Goal: Find specific page/section: Find specific page/section

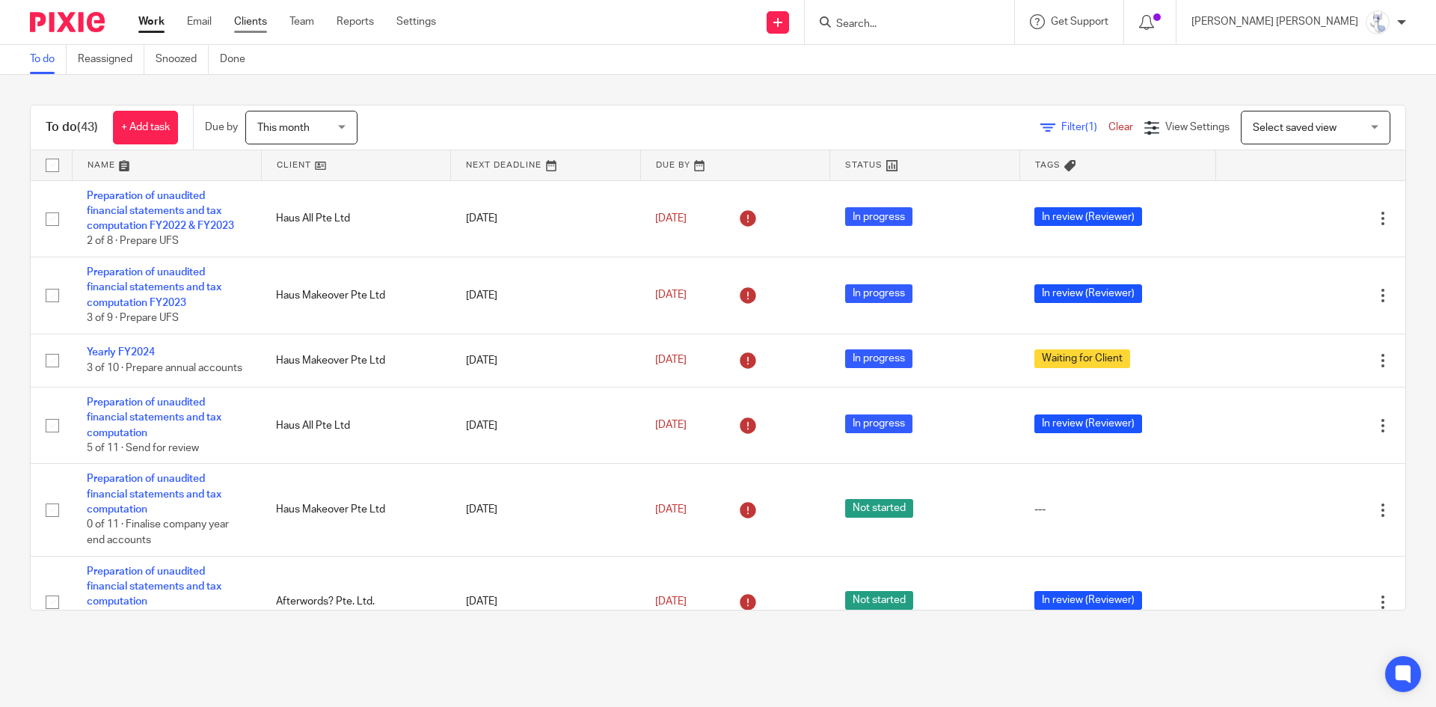
drag, startPoint x: 0, startPoint y: 0, endPoint x: 237, endPoint y: 25, distance: 238.3
click at [237, 25] on link "Clients" at bounding box center [250, 21] width 33 height 15
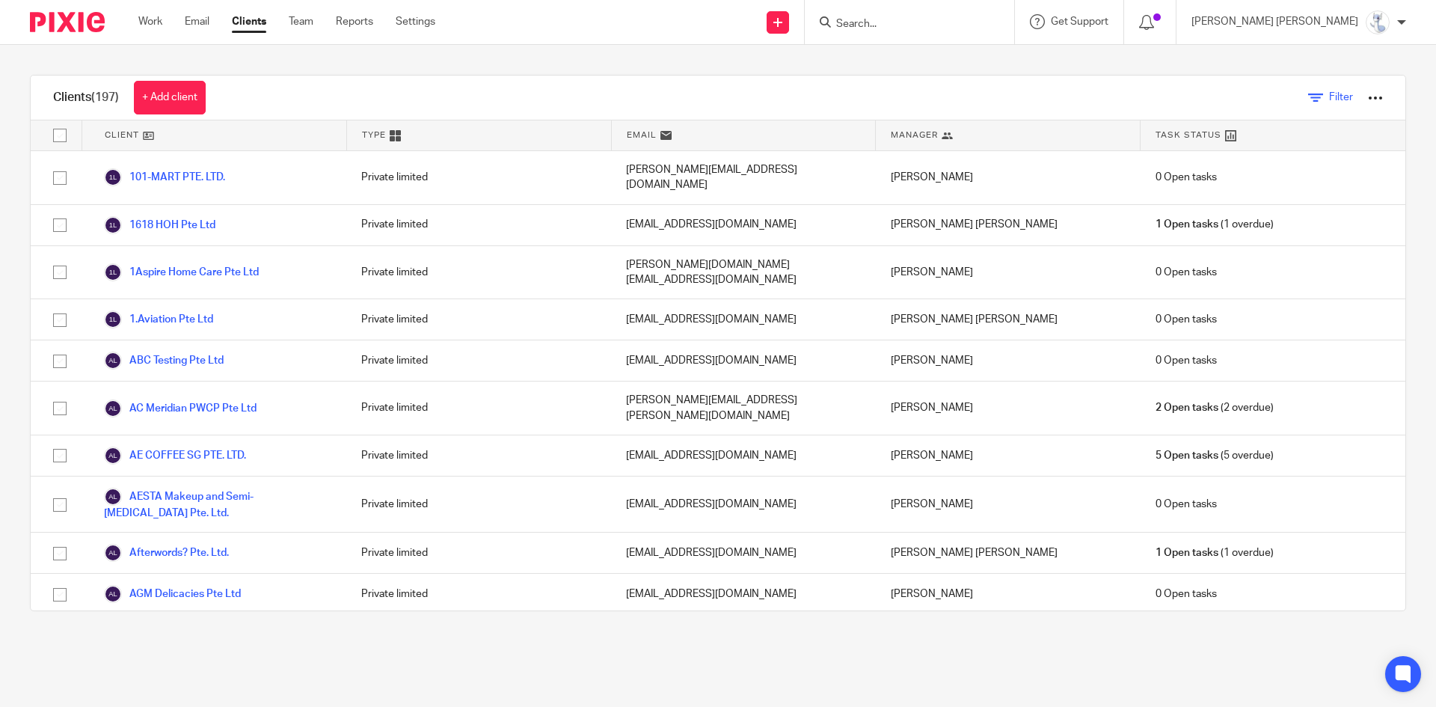
click at [1308, 91] on link "Filter" at bounding box center [1330, 98] width 45 height 16
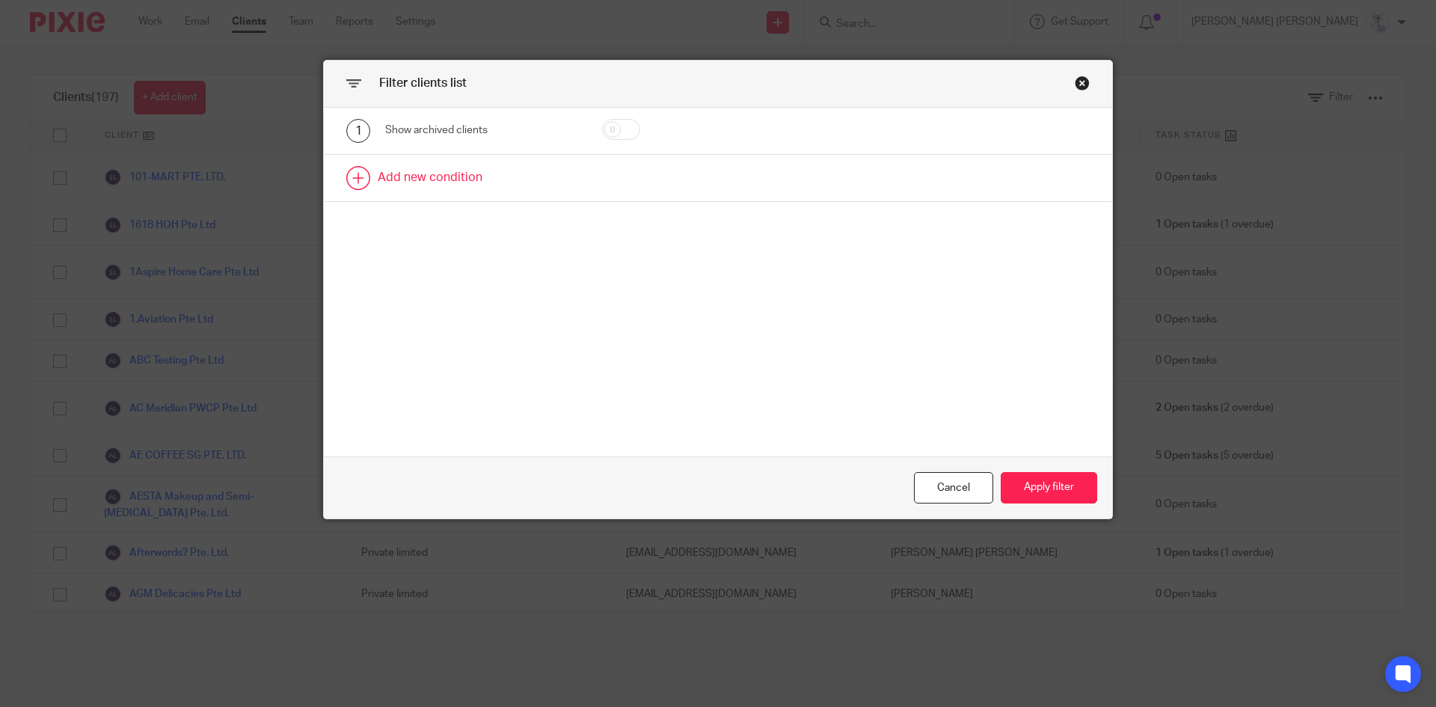
click at [588, 184] on link at bounding box center [718, 178] width 788 height 46
click at [428, 182] on div "Field" at bounding box center [469, 182] width 144 height 31
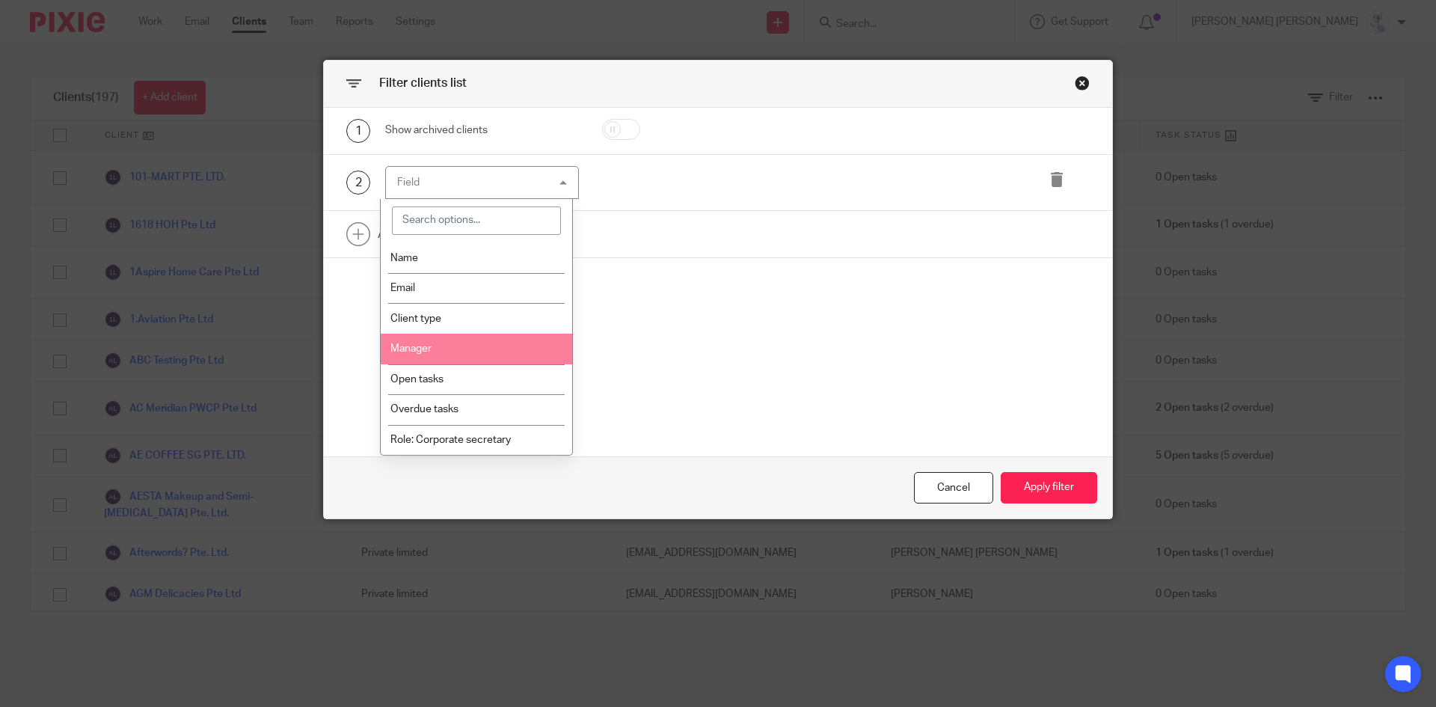
click at [442, 338] on li "Manager" at bounding box center [477, 348] width 192 height 31
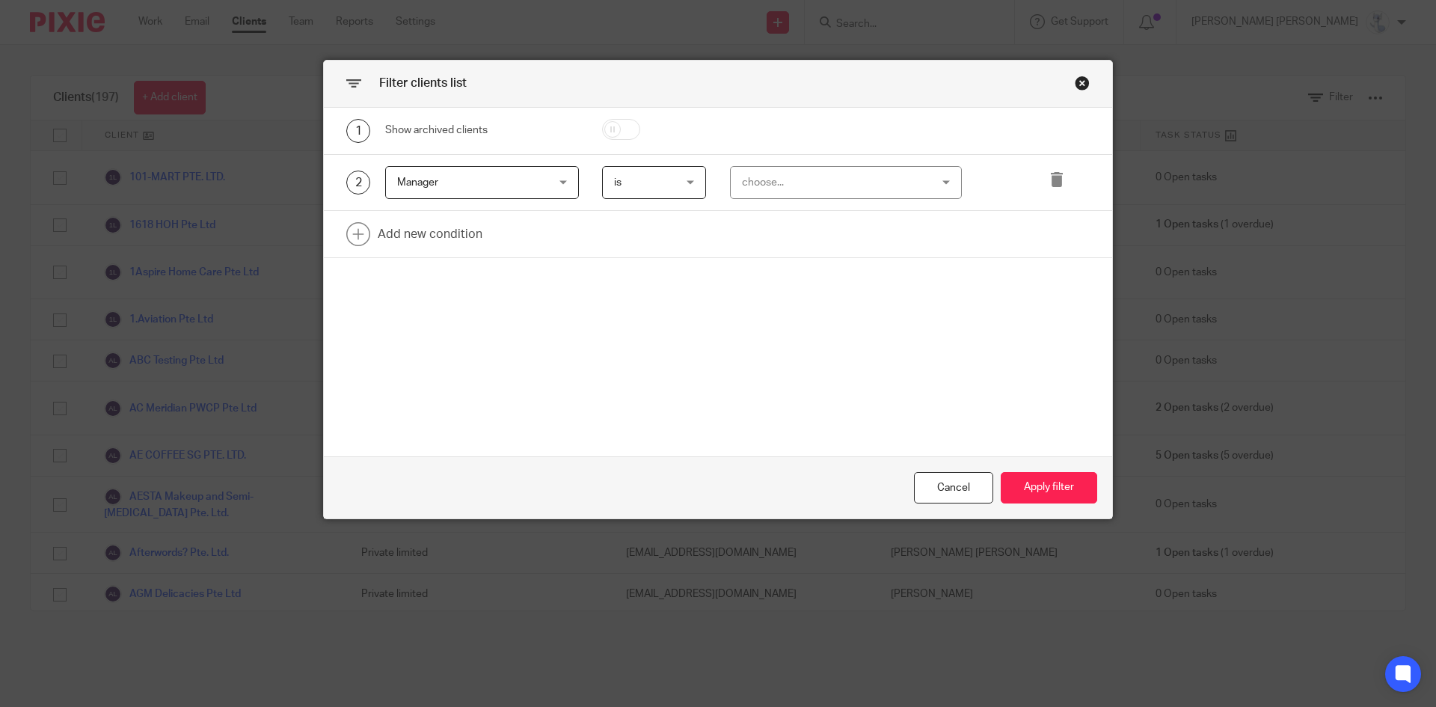
click at [764, 173] on div "choose..." at bounding box center [830, 182] width 176 height 31
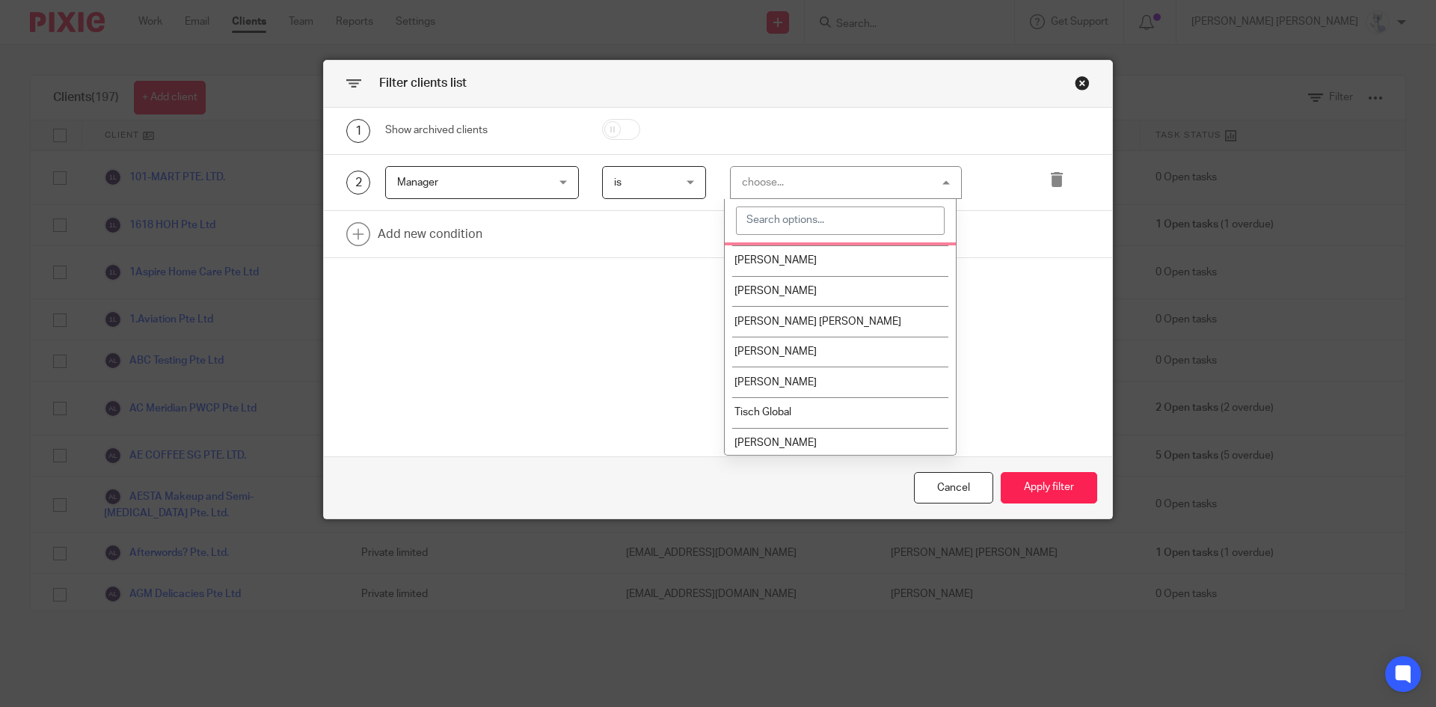
scroll to position [152, 0]
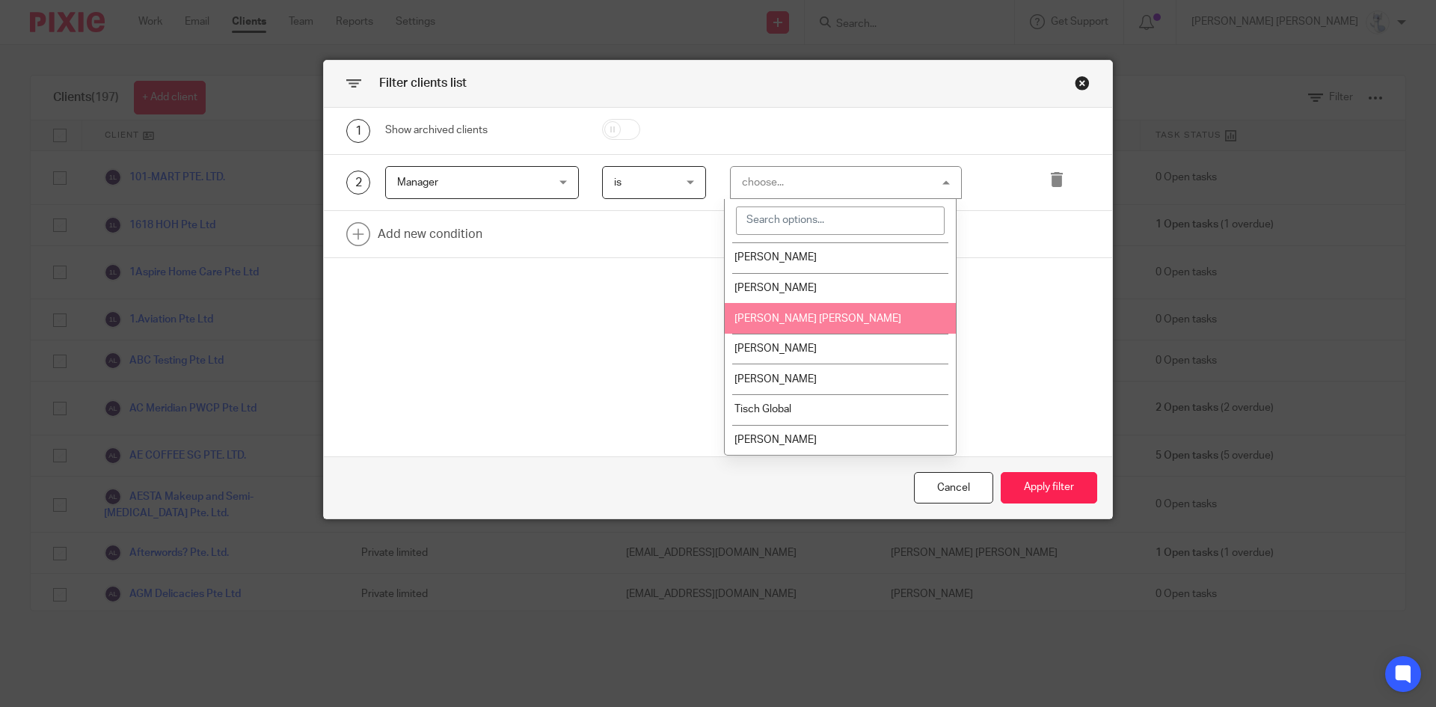
click at [800, 329] on li "[PERSON_NAME] [PERSON_NAME]" at bounding box center [840, 318] width 231 height 31
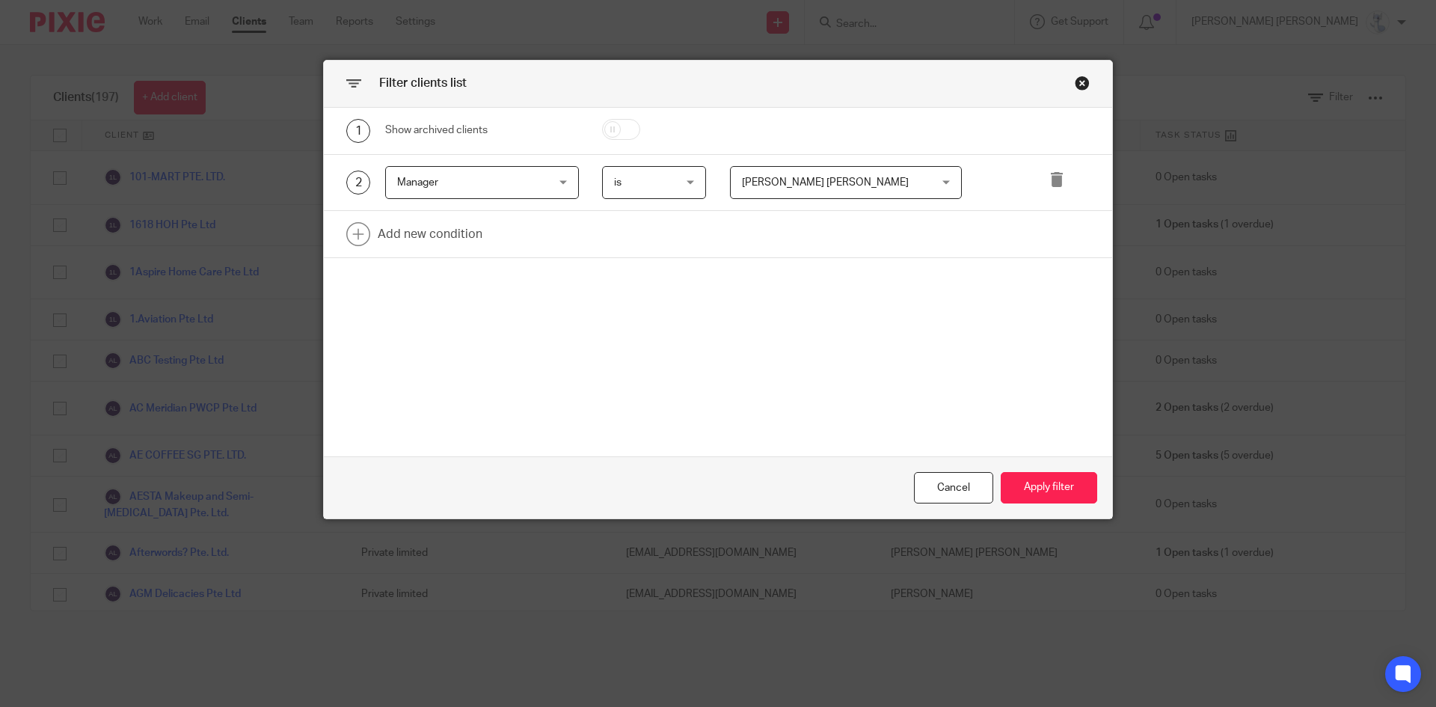
click at [437, 207] on div "2 Manager Manager Name Email Client type Manager Open tasks Overdue tasks Role:…" at bounding box center [718, 183] width 788 height 57
click at [437, 230] on link at bounding box center [718, 234] width 788 height 46
click at [433, 240] on div "Field" at bounding box center [469, 238] width 144 height 31
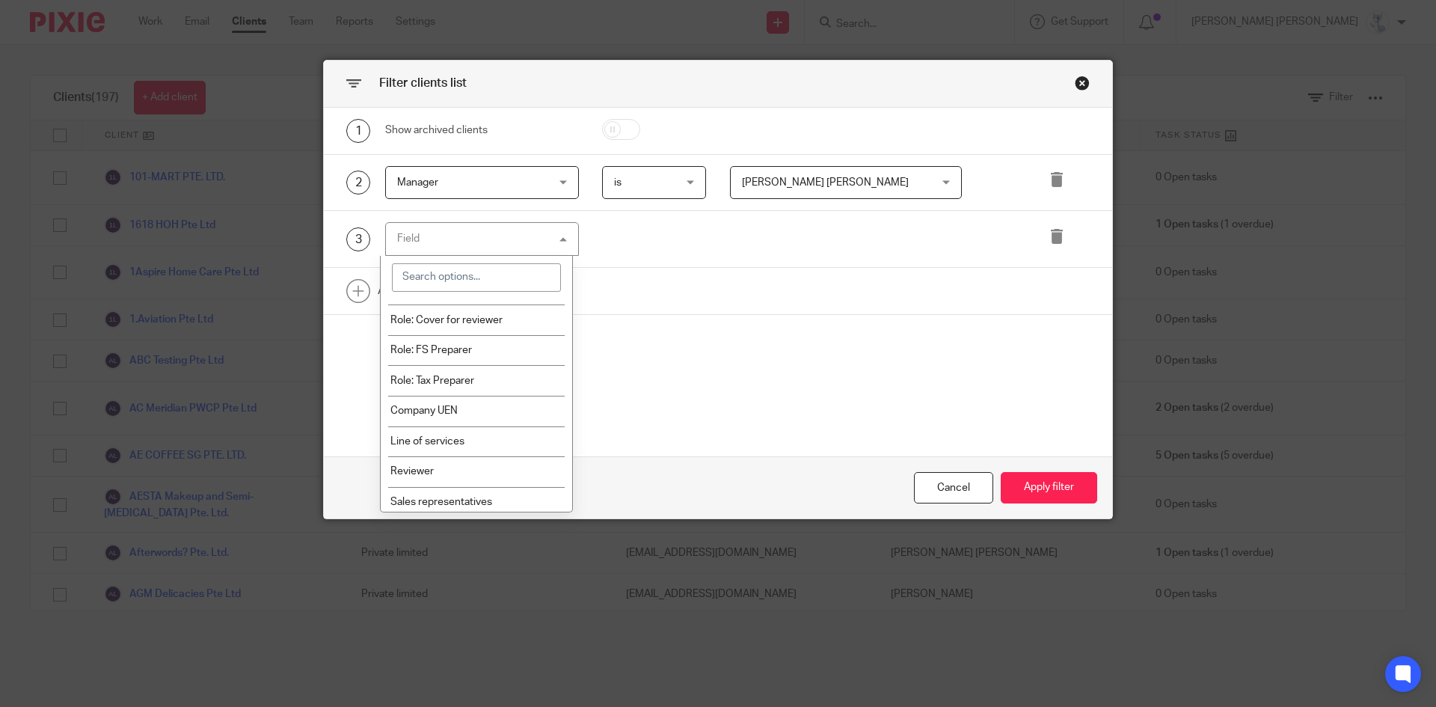
scroll to position [299, 0]
click at [457, 399] on li "Line of services" at bounding box center [477, 410] width 192 height 31
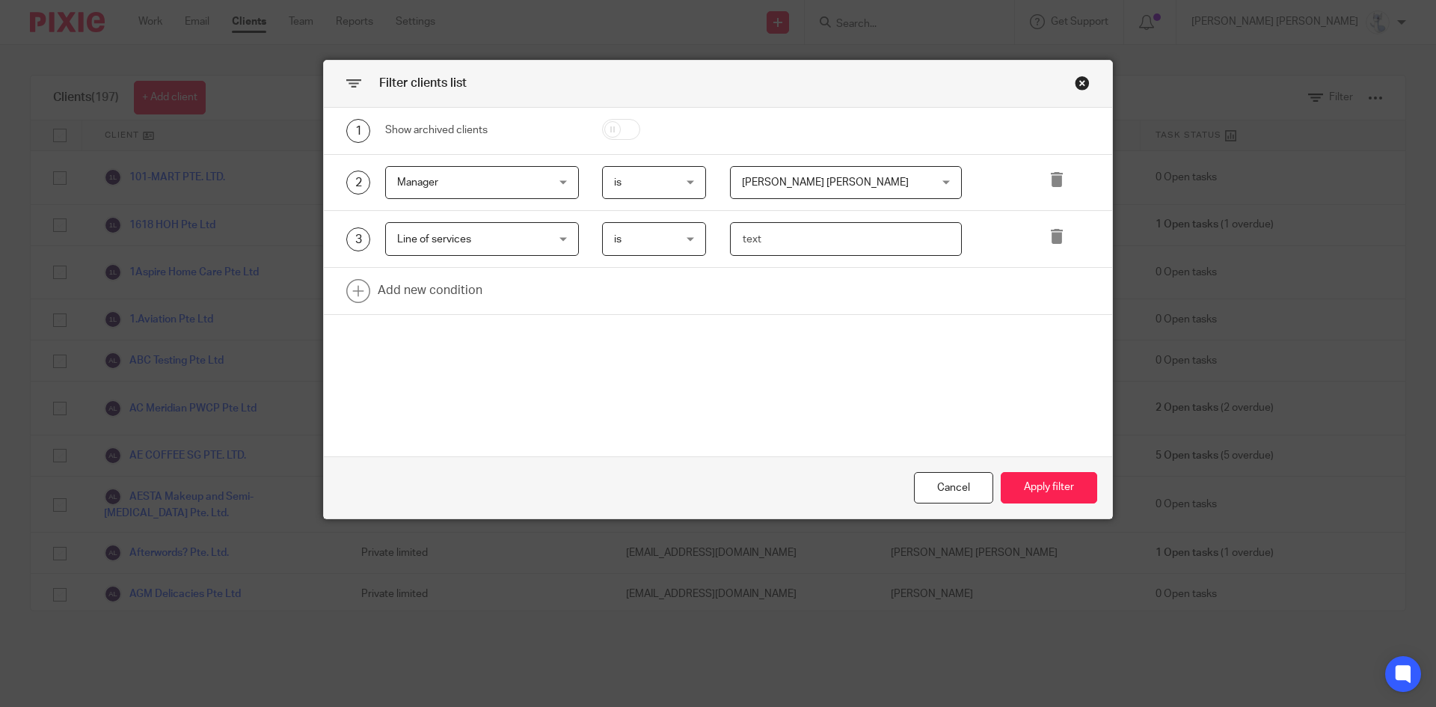
click at [800, 236] on input "text" at bounding box center [846, 239] width 233 height 34
type input "tax"
click at [1043, 481] on button "Apply filter" at bounding box center [1048, 488] width 96 height 32
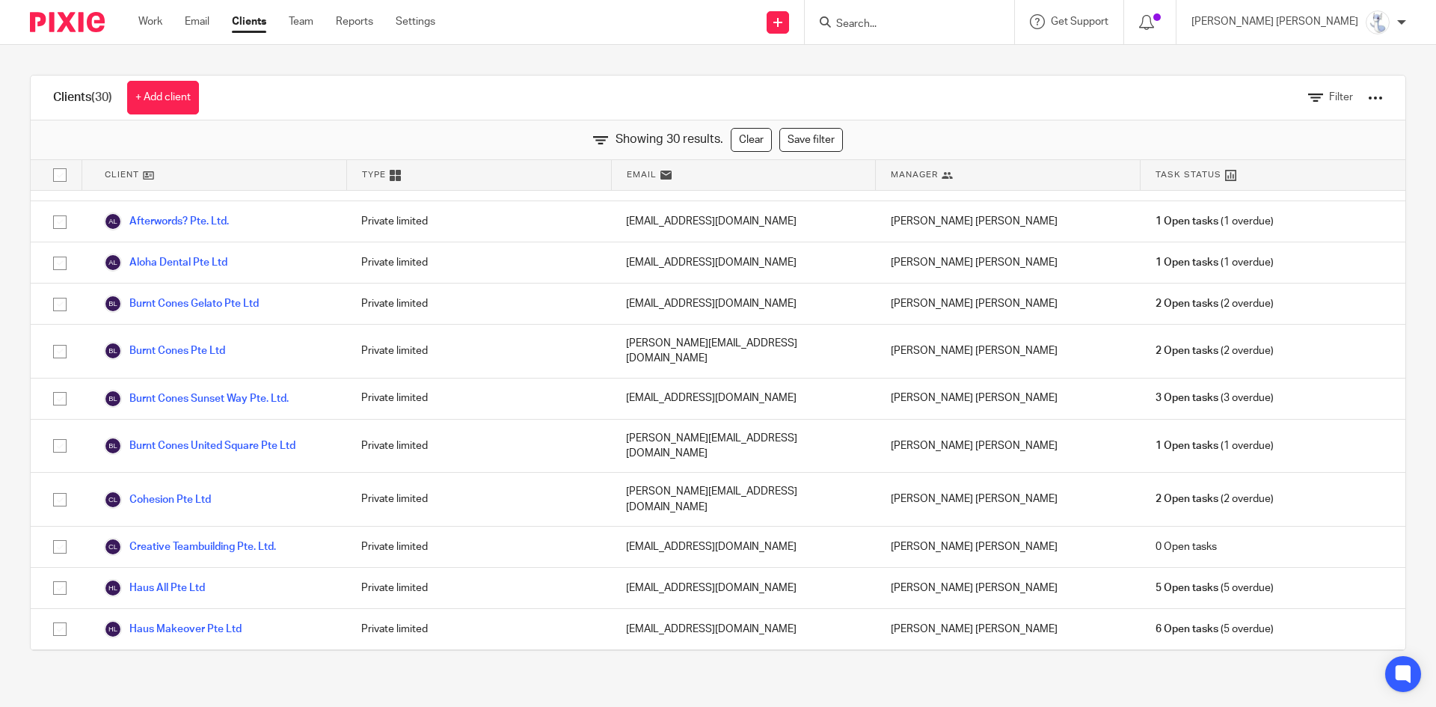
scroll to position [0, 0]
